Goal: Navigation & Orientation: Find specific page/section

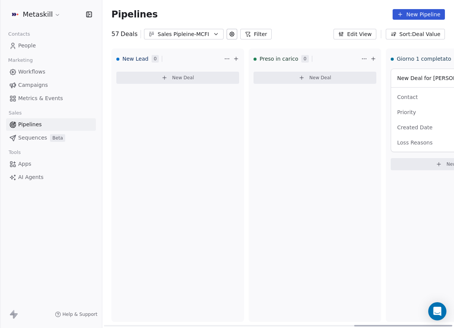
scroll to position [3480, 0]
click at [190, 36] on div "Sales Pipleine-MCFI" at bounding box center [184, 34] width 52 height 8
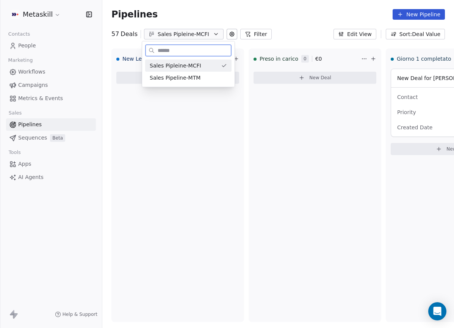
click at [194, 76] on span "Sales Pipeline-MTM" at bounding box center [175, 78] width 51 height 8
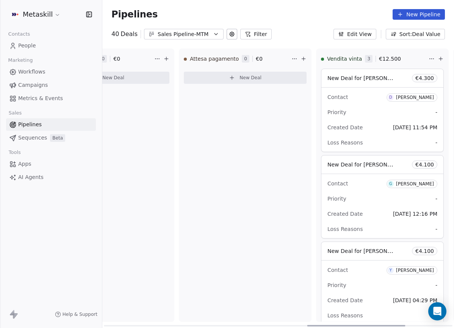
scroll to position [0, 896]
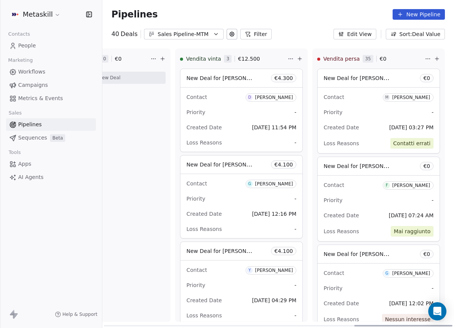
drag, startPoint x: 197, startPoint y: 324, endPoint x: 336, endPoint y: 201, distance: 186.2
click at [452, 325] on div at bounding box center [403, 326] width 98 height 2
click at [294, 18] on div "Pipelines New Pipeline" at bounding box center [277, 14] width 333 height 11
